Goal: Task Accomplishment & Management: Manage account settings

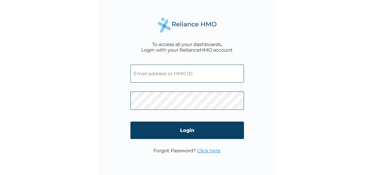
click at [142, 77] on input "text" at bounding box center [186, 74] width 113 height 18
type input "PNG/10131/A"
click at [159, 140] on form "PNG/10131/A Login" at bounding box center [186, 103] width 113 height 89
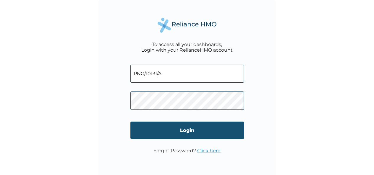
click at [166, 131] on input "Login" at bounding box center [186, 130] width 113 height 17
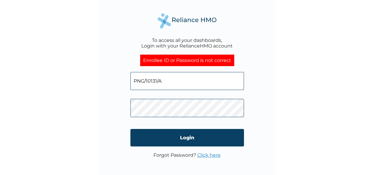
click at [174, 82] on input "PNG/10131/A" at bounding box center [186, 81] width 113 height 18
drag, startPoint x: 174, startPoint y: 81, endPoint x: 109, endPoint y: 84, distance: 65.1
click at [109, 84] on div "To access all your dashboards, Login with your RelianceHMO account Enrollee ID …" at bounding box center [186, 88] width 177 height 177
click at [149, 88] on input "text" at bounding box center [186, 81] width 113 height 18
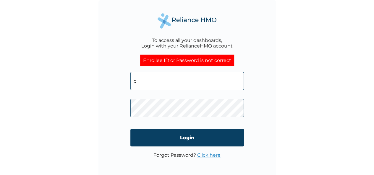
type input "c.adeyemo@proteintl.com"
click at [93, 108] on div "To access all your dashboards, Login with your RelianceHMO account Enrollee ID …" at bounding box center [187, 87] width 374 height 175
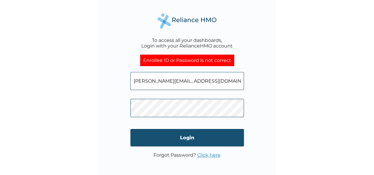
click at [176, 138] on input "Login" at bounding box center [186, 137] width 113 height 17
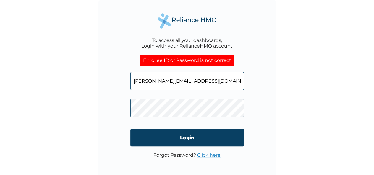
click at [100, 110] on div "To access all your dashboards, Login with your RelianceHMO account Enrollee ID …" at bounding box center [186, 88] width 177 height 177
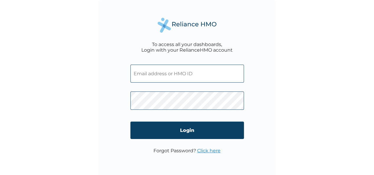
click at [157, 74] on input "text" at bounding box center [186, 74] width 113 height 18
click at [157, 75] on input "text" at bounding box center [186, 74] width 113 height 18
type input "c.adeyemo@proteintl.com"
click at [117, 102] on div "To access all your dashboards, Login with your RelianceHMO account c.adeyemo@pr…" at bounding box center [186, 88] width 177 height 177
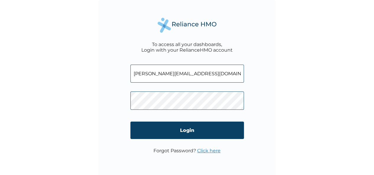
drag, startPoint x: 201, startPoint y: 74, endPoint x: 91, endPoint y: 85, distance: 110.2
click at [91, 85] on div "To access all your dashboards, Login with your RelianceHMO account c.adeyemo@pr…" at bounding box center [187, 87] width 374 height 175
type input "c.adeyemo@proteintl.com"
click at [267, 122] on div "To access all your dashboards, Login with your RelianceHMO account c.adeyemo@pr…" at bounding box center [186, 88] width 177 height 177
click at [207, 151] on link "Click here" at bounding box center [208, 151] width 23 height 6
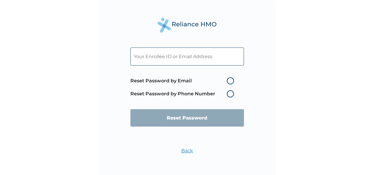
click at [226, 79] on label "Reset Password by Email" at bounding box center [183, 80] width 106 height 7
click at [226, 79] on input "Reset Password by Email" at bounding box center [222, 80] width 9 height 9
radio input "true"
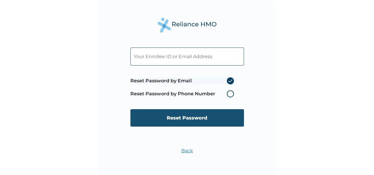
click at [200, 121] on input "Reset Password" at bounding box center [186, 117] width 113 height 17
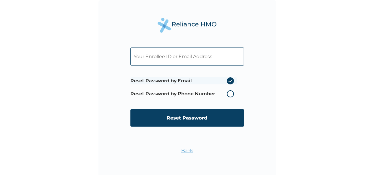
click at [151, 59] on input "text" at bounding box center [186, 57] width 113 height 18
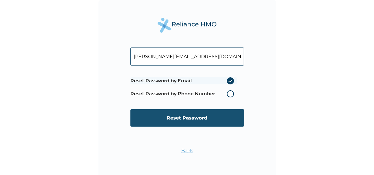
type input "c.adeyemo@protenintl.com"
click at [196, 117] on input "Reset Password" at bounding box center [186, 117] width 113 height 17
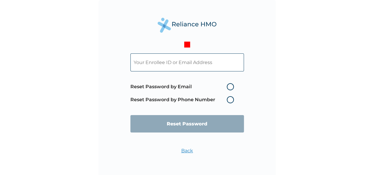
click at [173, 65] on input "text" at bounding box center [186, 62] width 113 height 18
click at [176, 66] on input "text" at bounding box center [186, 62] width 113 height 18
click at [177, 66] on input "text" at bounding box center [186, 62] width 113 height 18
click at [248, 71] on div "Reset Password by Email Reset Password by Phone Number Reset Password Back" at bounding box center [186, 88] width 177 height 177
click at [190, 64] on input "text" at bounding box center [186, 62] width 113 height 18
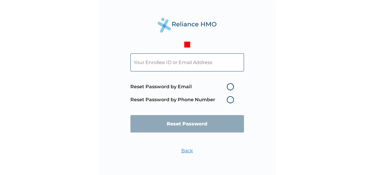
click at [180, 59] on input "text" at bounding box center [186, 62] width 113 height 18
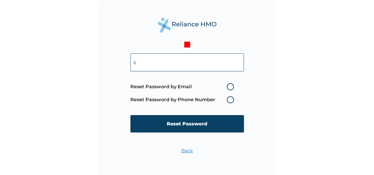
type input "c.adeyemo@protenintl.com"
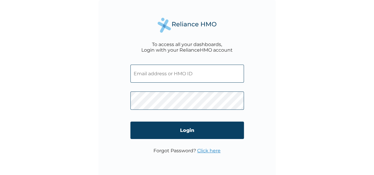
click at [158, 78] on input "text" at bounding box center [186, 74] width 113 height 18
type input "PNG/10131/A"
click at [209, 152] on link "Click here" at bounding box center [208, 151] width 23 height 6
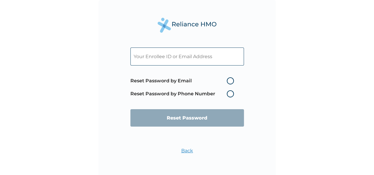
click at [175, 52] on input "text" at bounding box center [186, 57] width 113 height 18
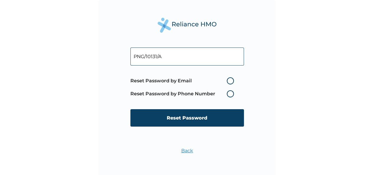
type input "PNG/10131/A"
click at [225, 82] on label "Reset Password by Email" at bounding box center [183, 80] width 106 height 7
click at [225, 82] on input "Reset Password by Email" at bounding box center [222, 80] width 9 height 9
radio input "true"
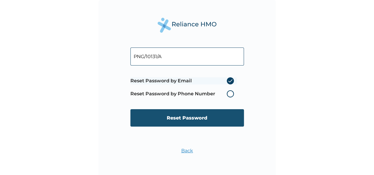
click at [220, 115] on input "Reset Password" at bounding box center [186, 117] width 113 height 17
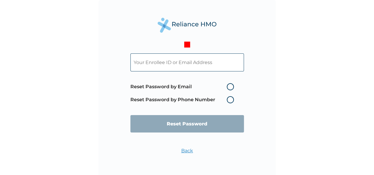
drag, startPoint x: 184, startPoint y: 44, endPoint x: 189, endPoint y: 44, distance: 5.6
click at [189, 44] on div at bounding box center [187, 45] width 6 height 6
click at [186, 149] on link "Back" at bounding box center [187, 151] width 12 height 6
